Goal: Information Seeking & Learning: Learn about a topic

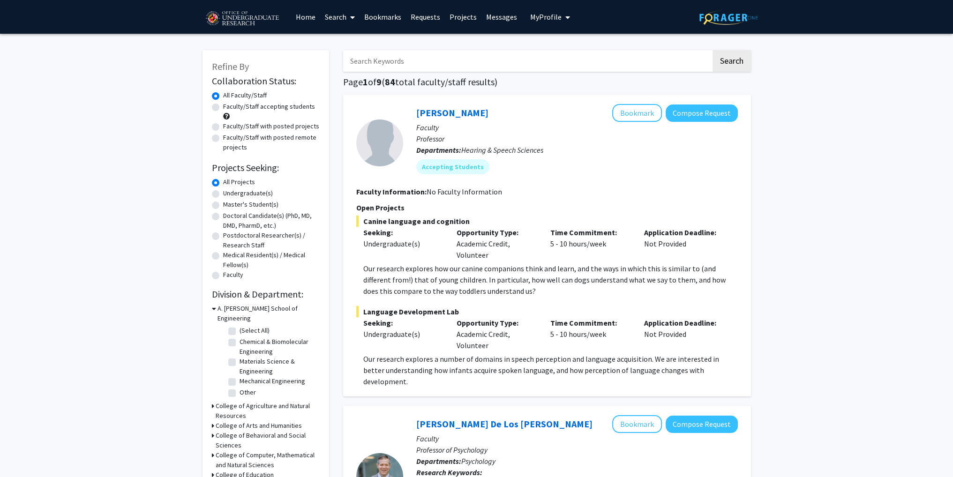
click at [506, 15] on link "Messages" at bounding box center [501, 16] width 40 height 33
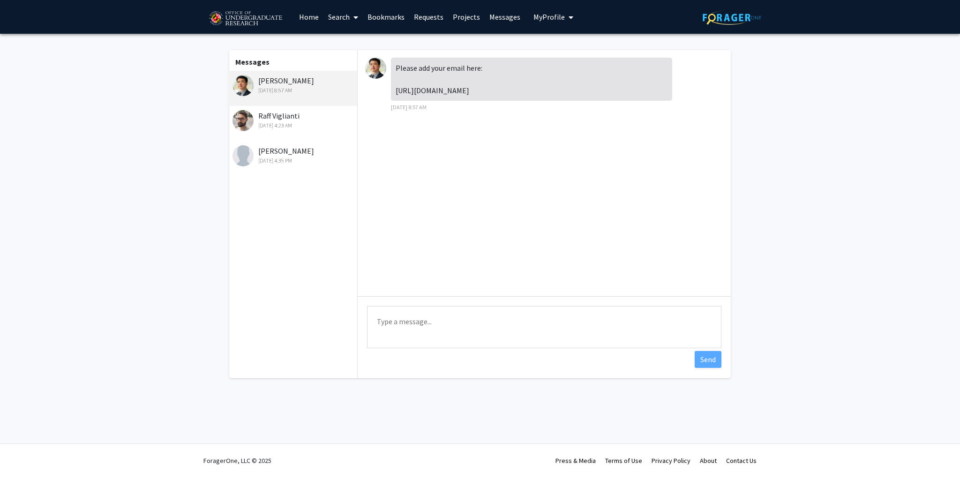
click at [340, 12] on link "Search" at bounding box center [342, 16] width 39 height 33
click at [376, 38] on span "Faculty/Staff" at bounding box center [357, 43] width 69 height 19
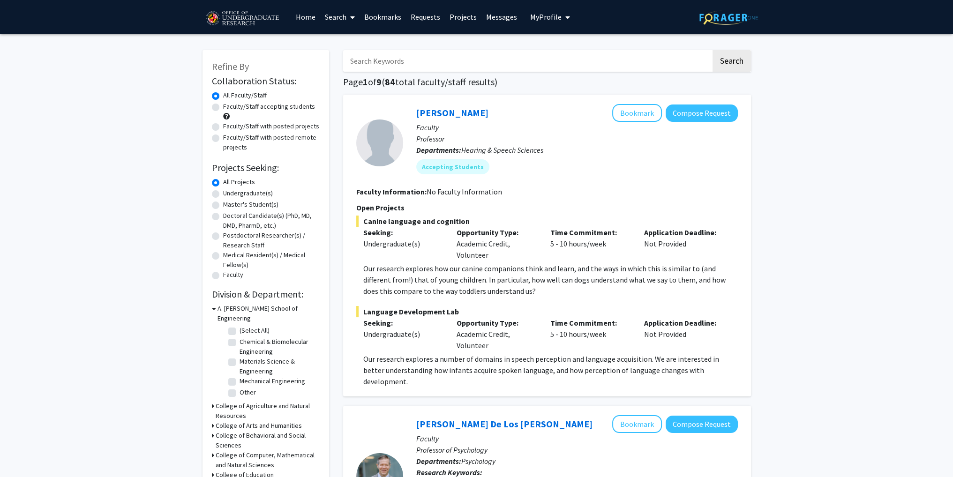
click at [396, 61] on input "Search Keywords" at bounding box center [527, 61] width 368 height 22
type input "ning"
click at [713, 50] on button "Search" at bounding box center [732, 61] width 38 height 22
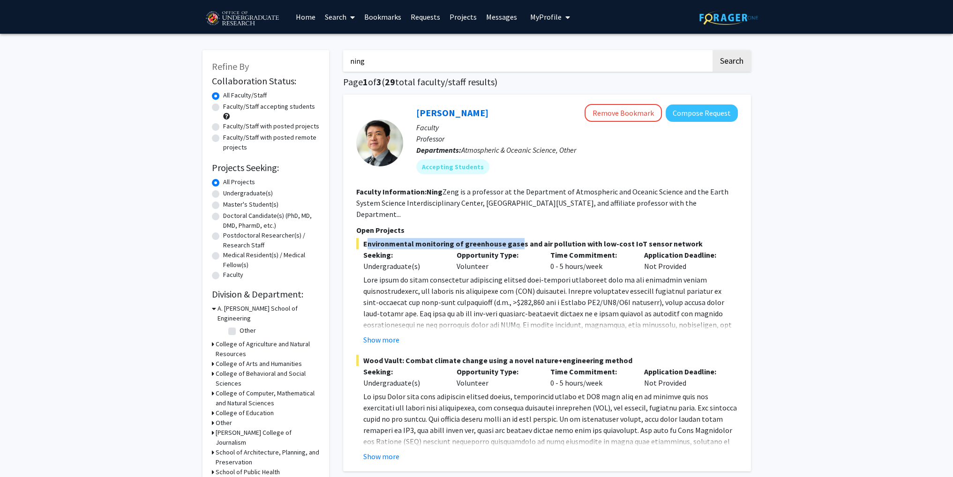
drag, startPoint x: 364, startPoint y: 230, endPoint x: 514, endPoint y: 225, distance: 149.6
click at [514, 225] on section "Open Projects Environmental monitoring of greenhouse gases and air pollution wi…" at bounding box center [547, 344] width 382 height 238
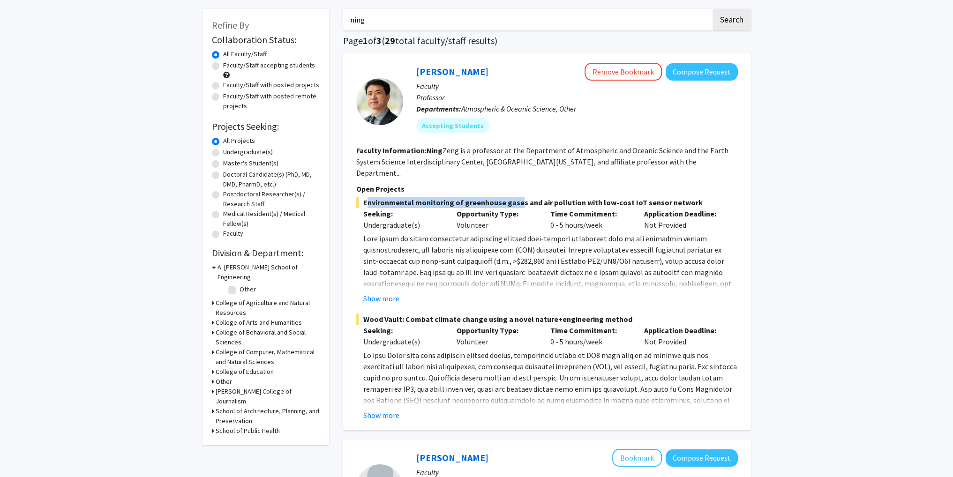
scroll to position [47, 0]
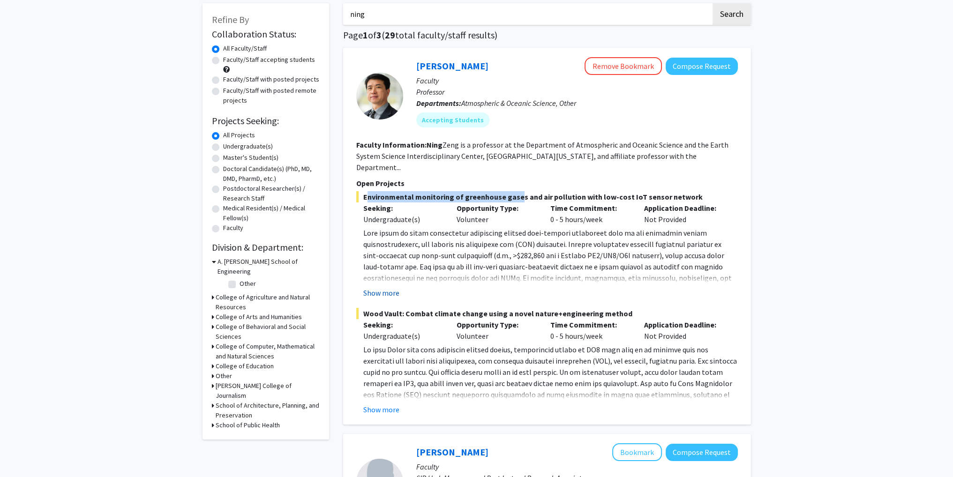
click at [389, 287] on button "Show more" at bounding box center [381, 292] width 36 height 11
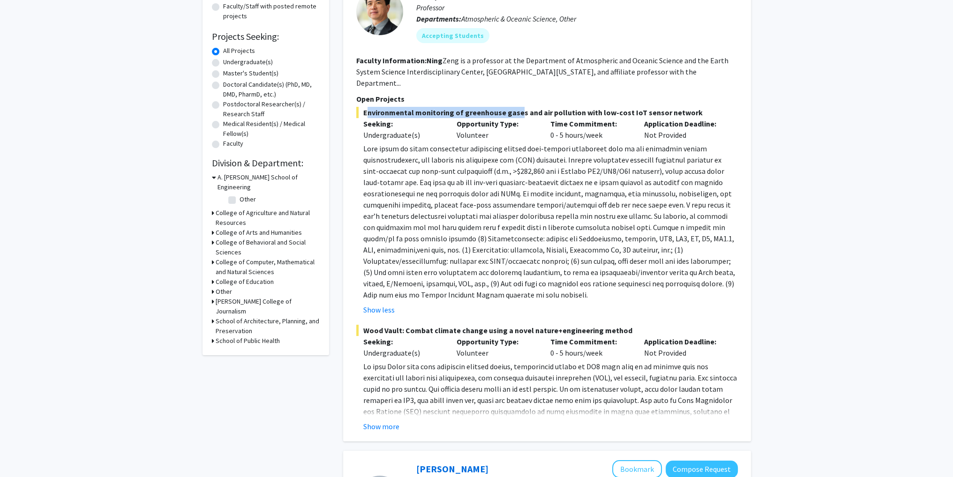
scroll to position [188, 0]
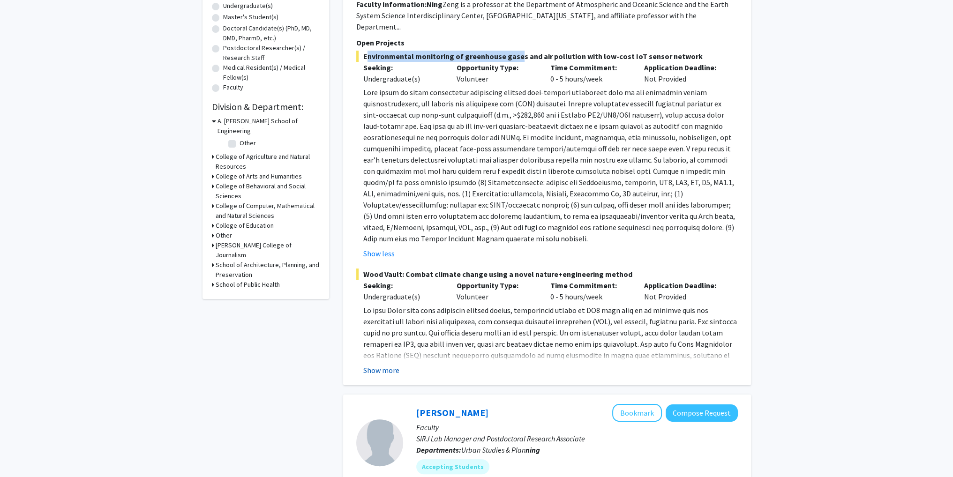
click at [380, 365] on button "Show more" at bounding box center [381, 370] width 36 height 11
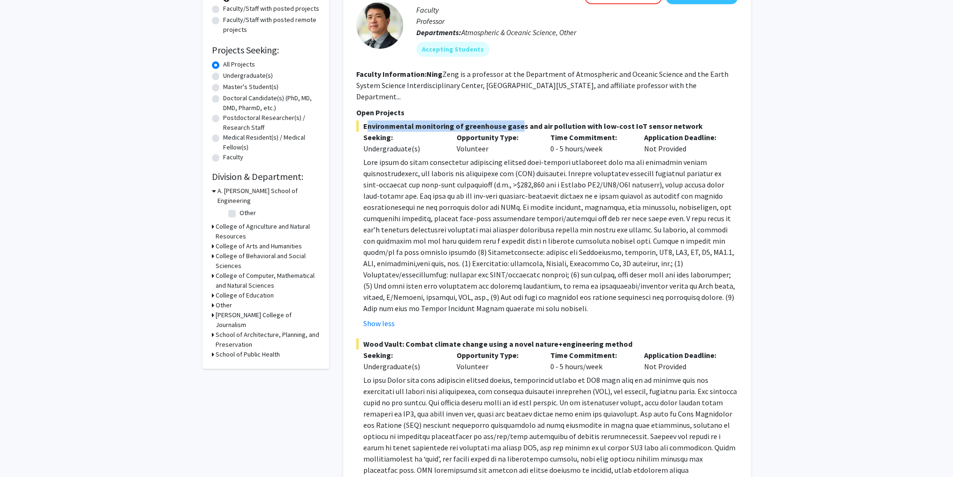
scroll to position [94, 0]
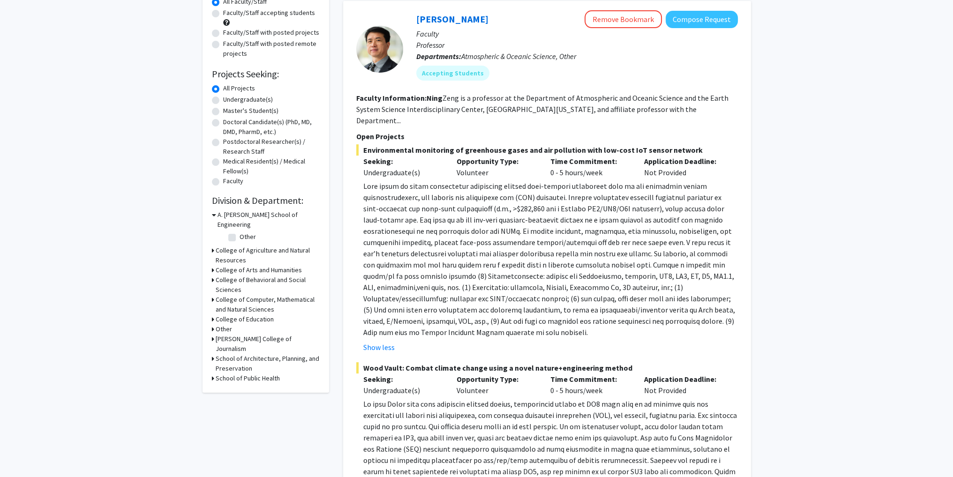
click at [391, 180] on p at bounding box center [550, 259] width 375 height 158
drag, startPoint x: 363, startPoint y: 141, endPoint x: 419, endPoint y: 139, distance: 55.3
click at [419, 144] on span "Environmental monitoring of greenhouse gases and air pollution with low-cost Io…" at bounding box center [547, 149] width 382 height 11
click at [377, 156] on p "Seeking:" at bounding box center [403, 161] width 80 height 11
drag, startPoint x: 362, startPoint y: 141, endPoint x: 449, endPoint y: 139, distance: 87.2
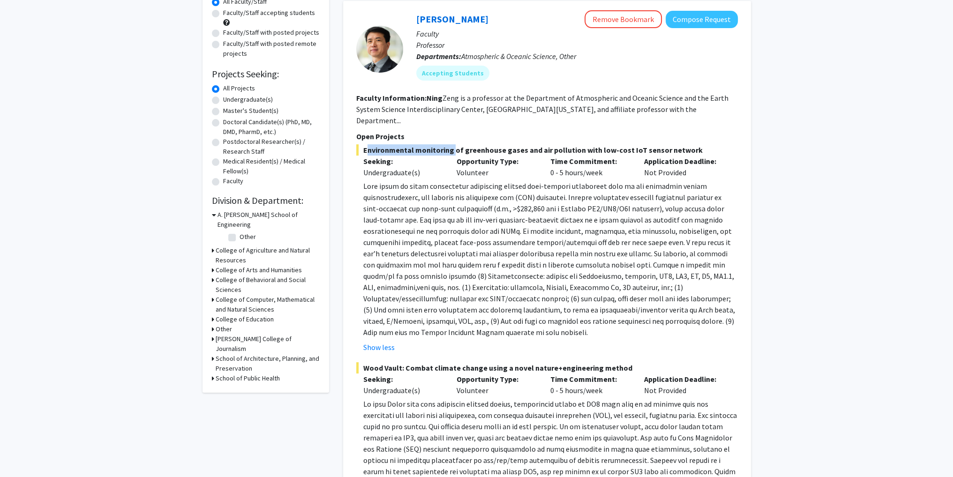
click at [449, 144] on span "Environmental monitoring of greenhouse gases and air pollution with low-cost Io…" at bounding box center [547, 149] width 382 height 11
copy span "Environmental monitoring"
drag, startPoint x: 686, startPoint y: 136, endPoint x: 578, endPoint y: 136, distance: 108.3
click at [578, 144] on span "Environmental monitoring of greenhouse gases and air pollution with low-cost Io…" at bounding box center [547, 149] width 382 height 11
copy span "with low-cost IoT sensor network"
